Goal: Task Accomplishment & Management: Manage account settings

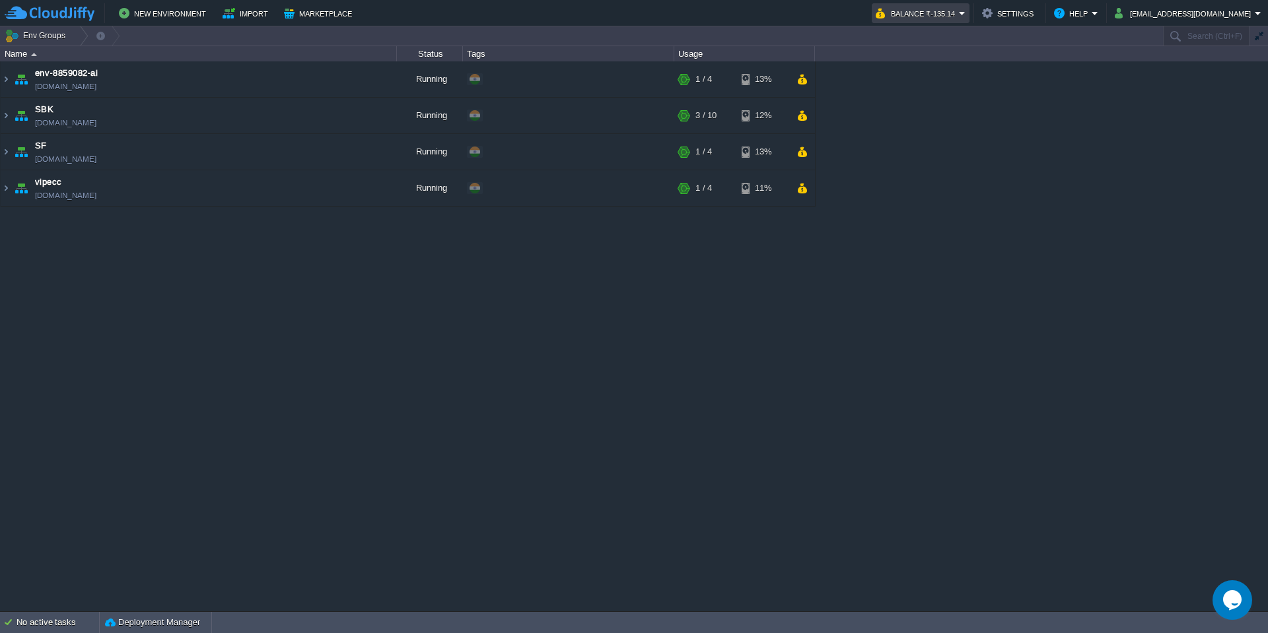
click at [965, 13] on em "Balance ₹-135.14" at bounding box center [921, 13] width 90 height 16
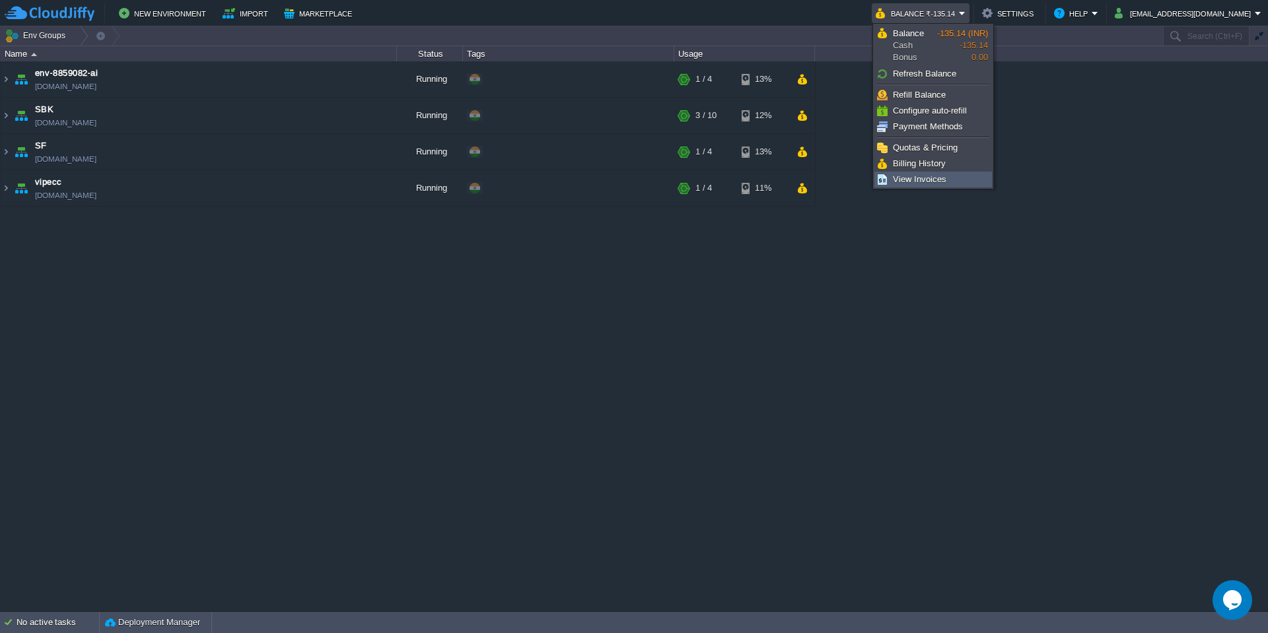
click at [942, 186] on link "View Invoices" at bounding box center [933, 179] width 116 height 15
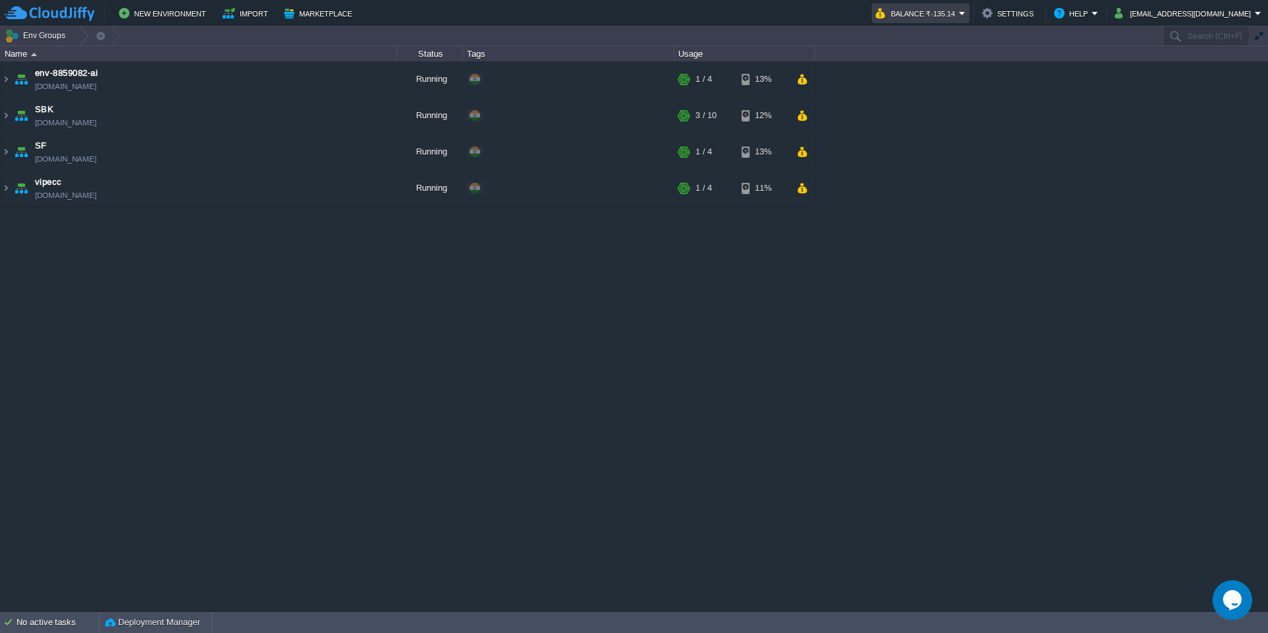
click at [936, 12] on button "Balance ₹-135.14" at bounding box center [917, 13] width 83 height 16
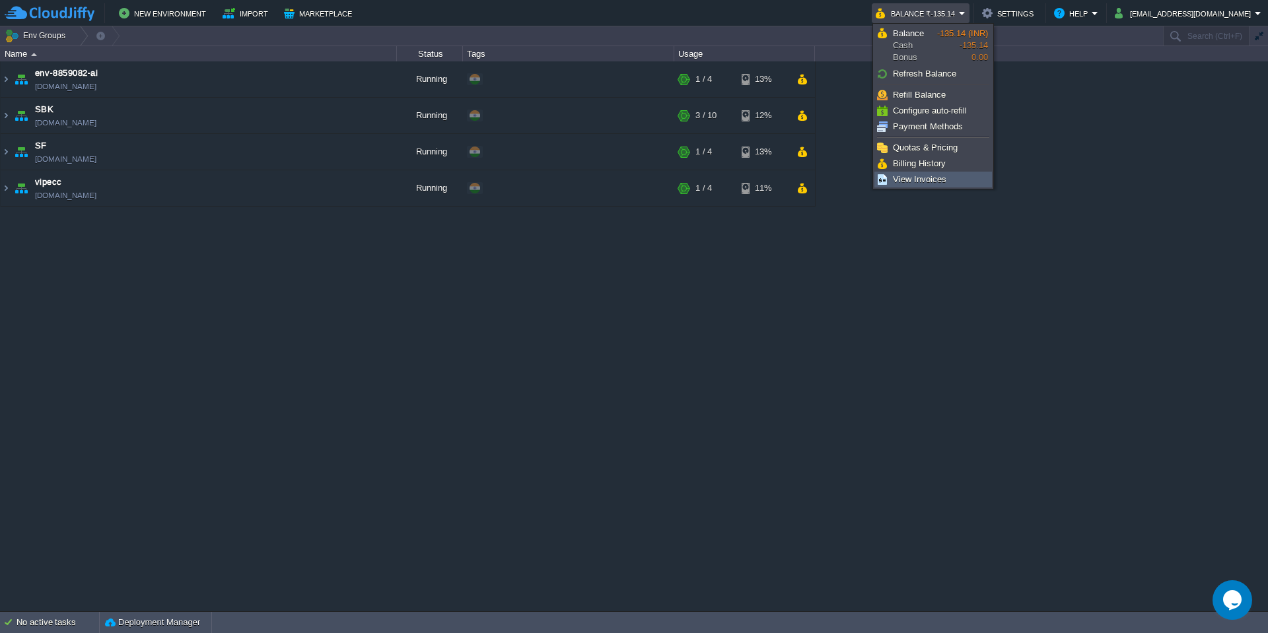
click at [920, 180] on span "View Invoices" at bounding box center [919, 179] width 53 height 10
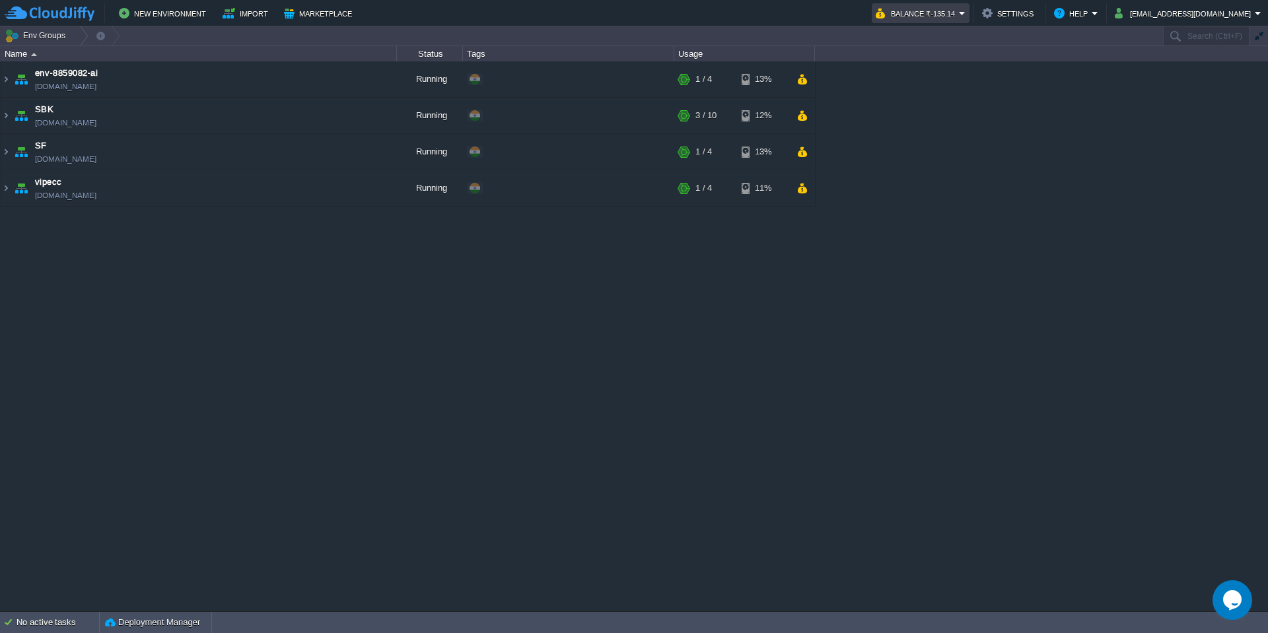
click at [965, 19] on em "Balance ₹-135.14" at bounding box center [921, 13] width 90 height 16
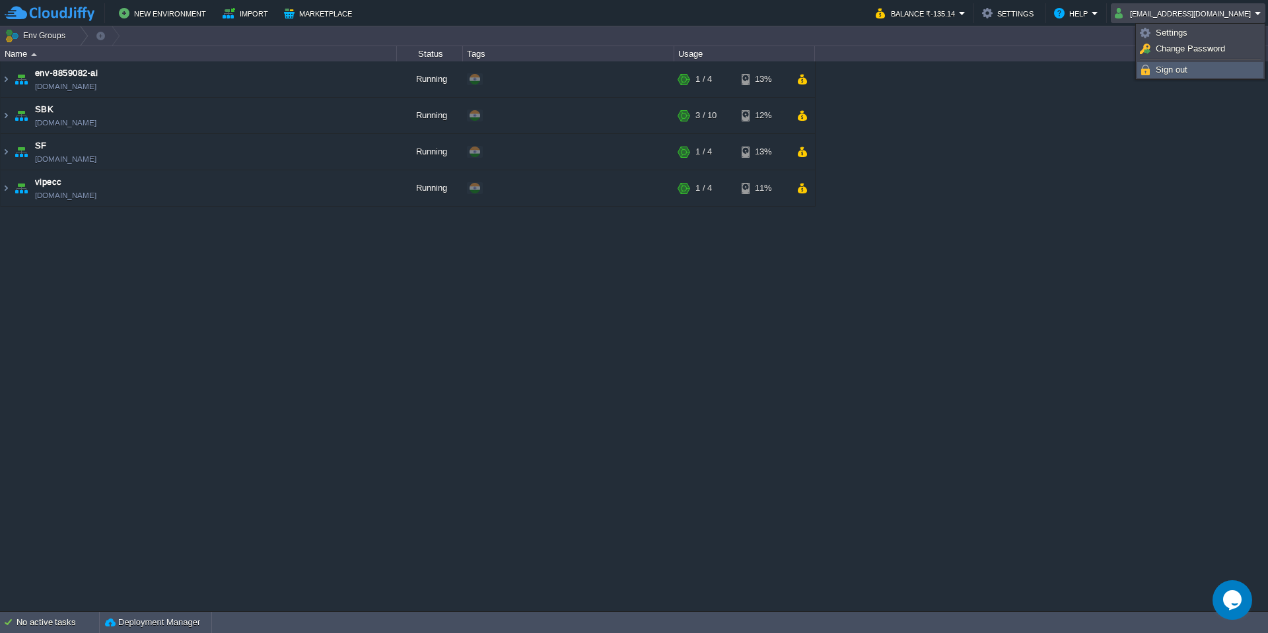
click at [1215, 75] on link "Sign out" at bounding box center [1200, 70] width 125 height 15
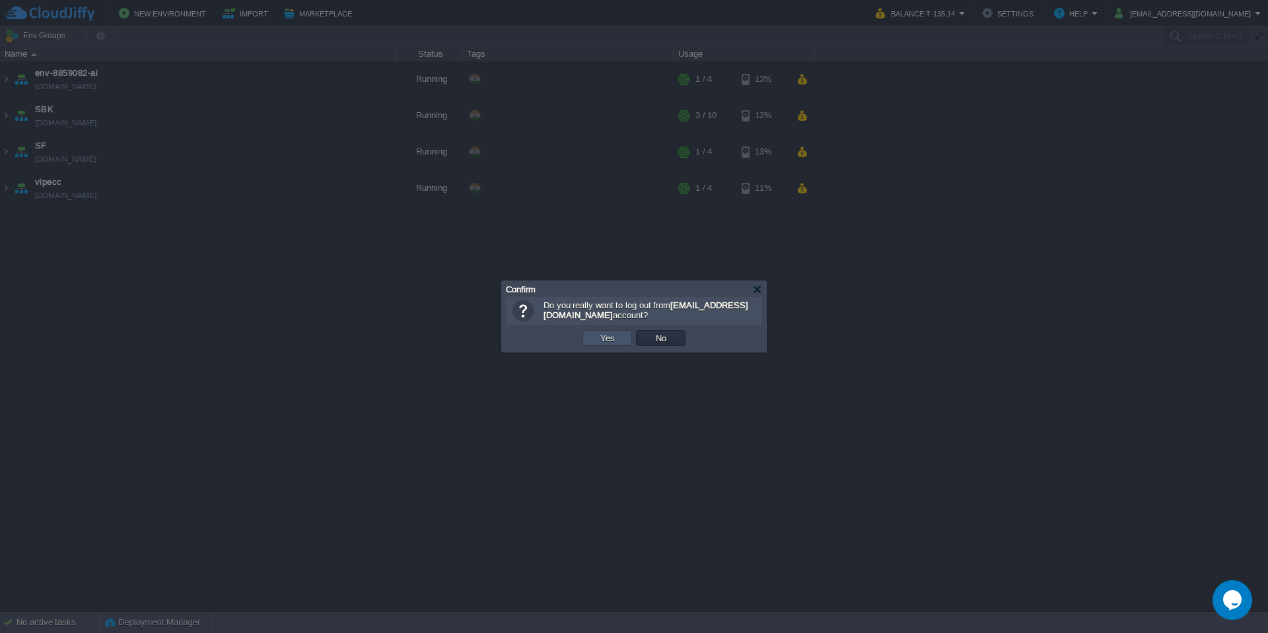
click at [607, 343] on button "Yes" at bounding box center [607, 338] width 22 height 12
